Goal: Task Accomplishment & Management: Complete application form

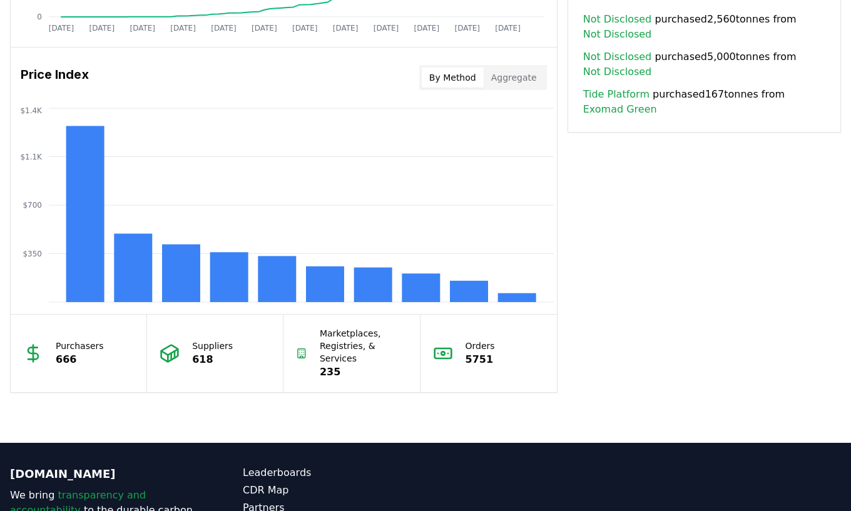
scroll to position [1128, 0]
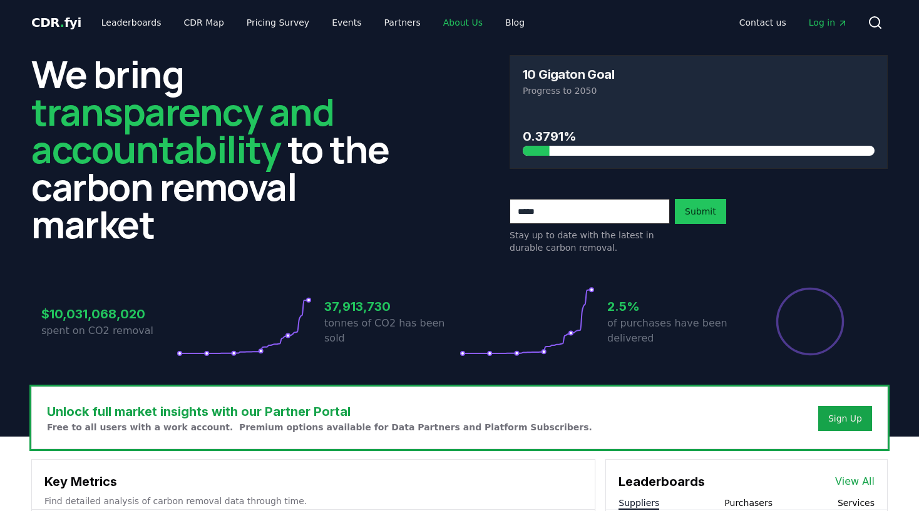
click at [455, 30] on link "About Us" at bounding box center [462, 22] width 59 height 23
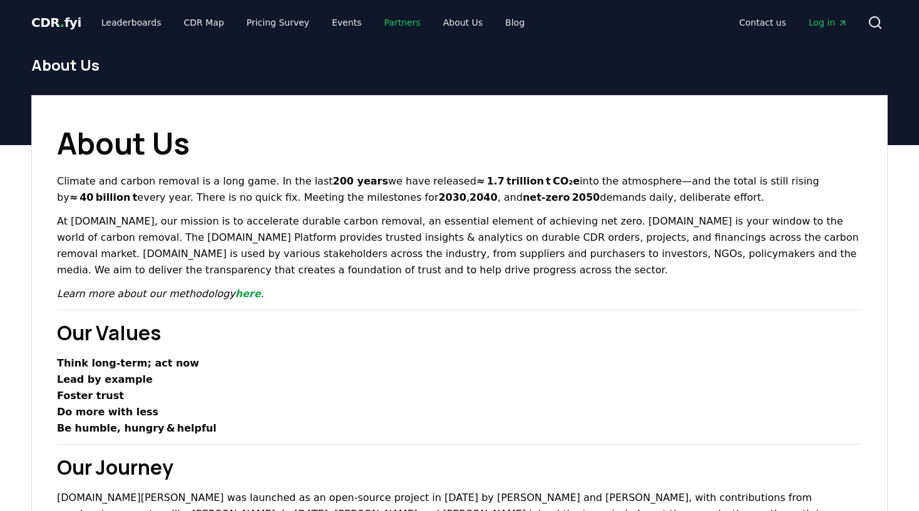
click at [388, 23] on link "Partners" at bounding box center [402, 22] width 56 height 23
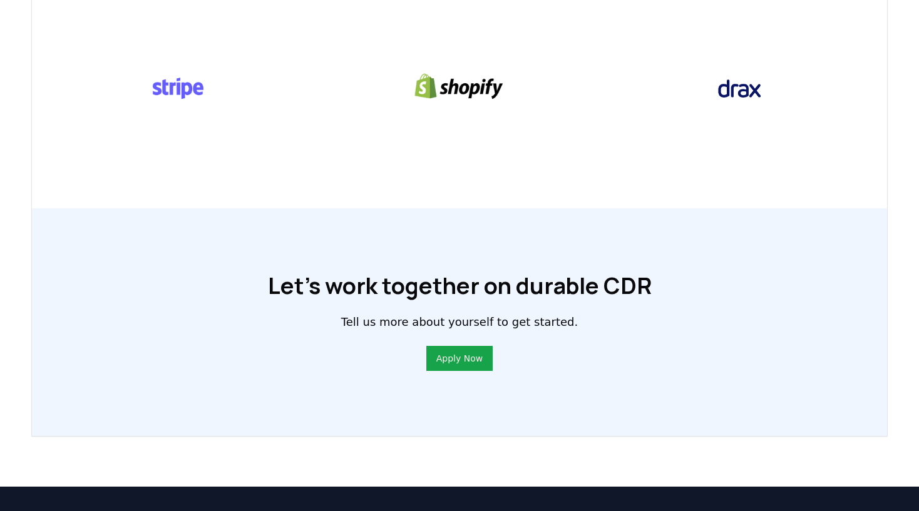
scroll to position [767, 0]
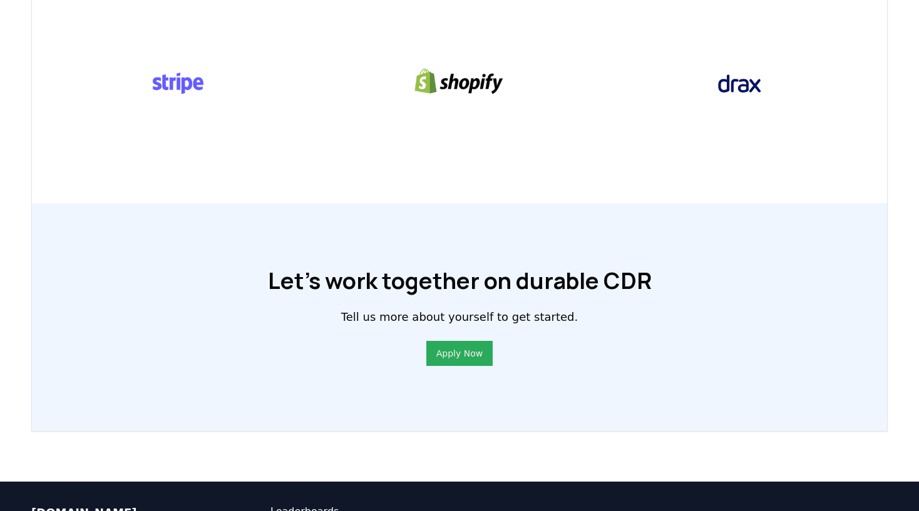
click at [456, 356] on link "Apply Now" at bounding box center [459, 353] width 46 height 13
